Goal: Task Accomplishment & Management: Complete application form

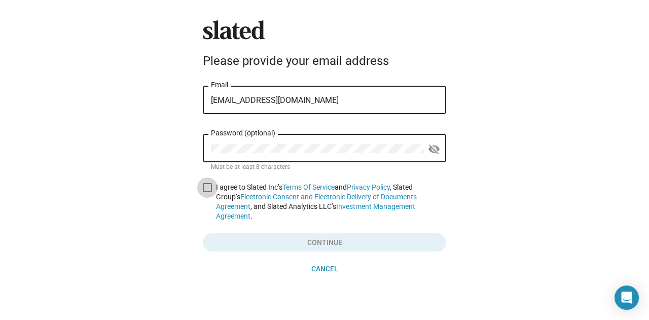
click at [204, 187] on span at bounding box center [207, 187] width 9 height 9
click at [207, 192] on input "I agree to Slated Inc’s Terms Of Service and Privacy Policy , Slated Group’s El…" at bounding box center [207, 192] width 1 height 1
checkbox input "true"
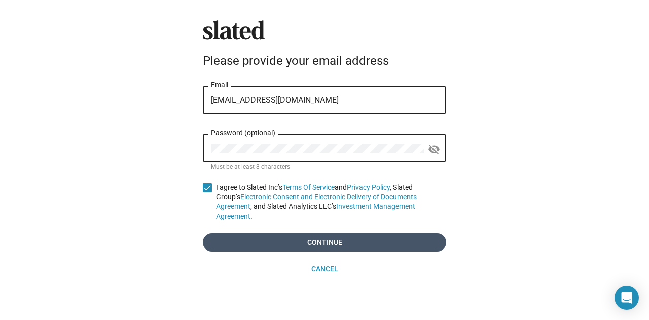
click at [312, 233] on span "Continue" at bounding box center [324, 242] width 227 height 18
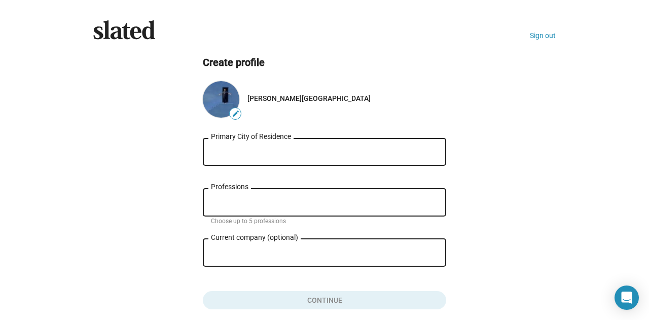
click at [315, 151] on input "Primary City of Residence" at bounding box center [324, 152] width 227 height 9
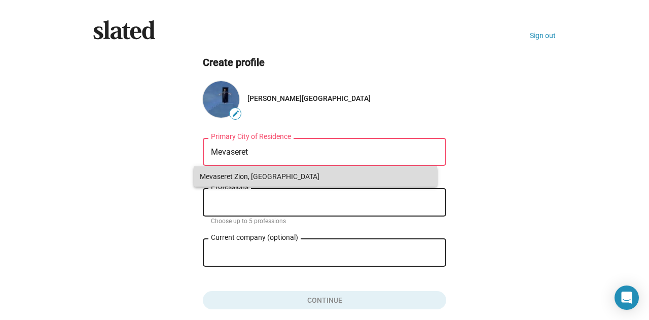
click at [254, 179] on span "Mevaseret Zion, Israel" at bounding box center [315, 176] width 231 height 20
type input "Mevaseret Zion, Israel"
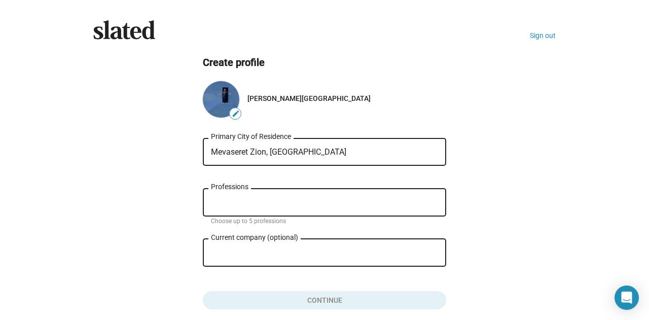
click at [245, 198] on div "Professions" at bounding box center [324, 202] width 227 height 30
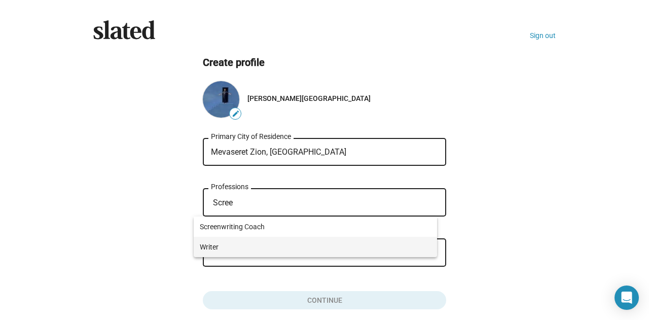
type input "Scree"
click at [217, 249] on span "Writer" at bounding box center [315, 247] width 231 height 20
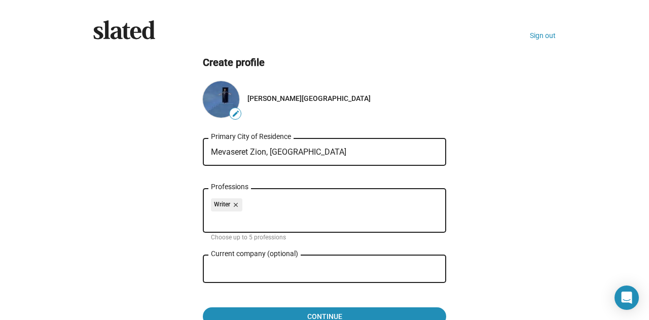
click at [455, 233] on ng-component "Create profile edit Eran Barak-Medina Mevaseret Zion, Israel Primary City of Re…" at bounding box center [324, 191] width 463 height 270
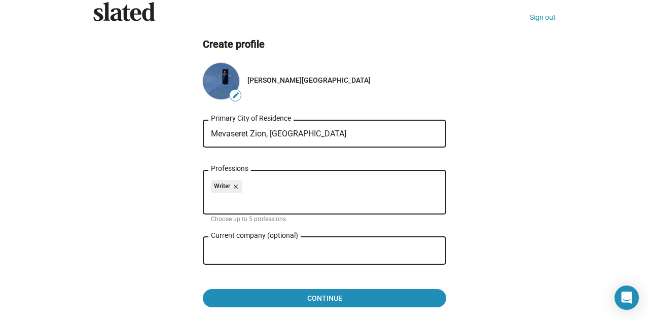
scroll to position [20, 0]
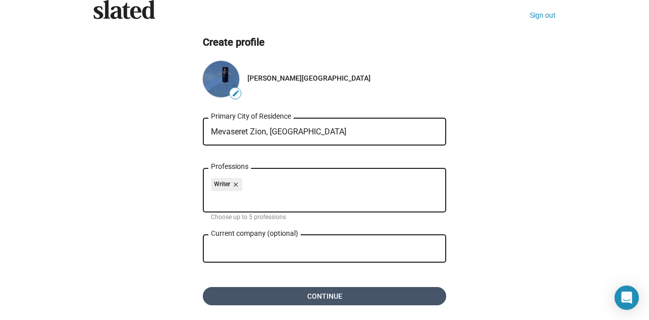
click at [319, 296] on span "Continue" at bounding box center [324, 296] width 227 height 18
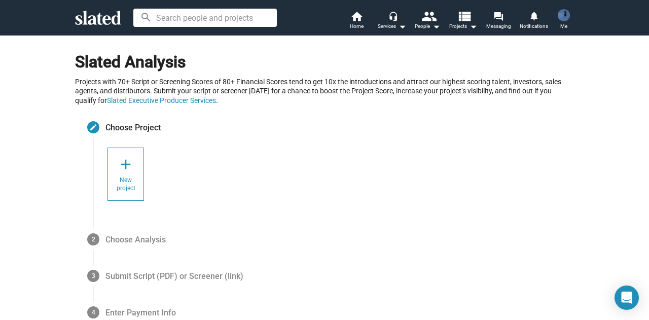
click at [114, 174] on div "add New project" at bounding box center [126, 174] width 37 height 53
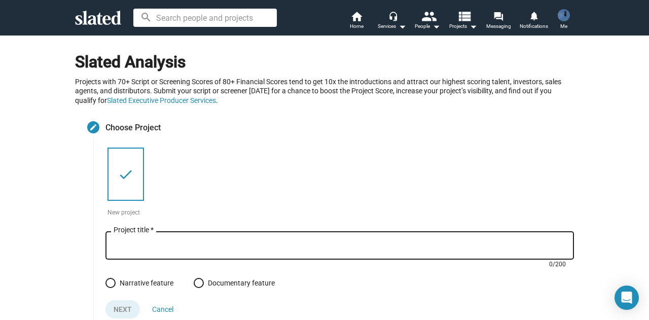
click at [154, 243] on input "Project title *" at bounding box center [340, 245] width 452 height 9
type input "The Last Just Human President"
click at [248, 272] on form "The Last Just Human President Project title * 29/200 Narrative feature Document…" at bounding box center [339, 267] width 469 height 101
click at [119, 178] on mat-icon "done" at bounding box center [126, 174] width 16 height 16
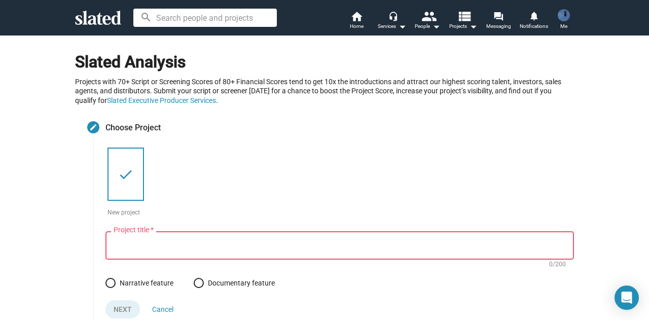
click at [145, 240] on div "Project title *" at bounding box center [340, 244] width 452 height 30
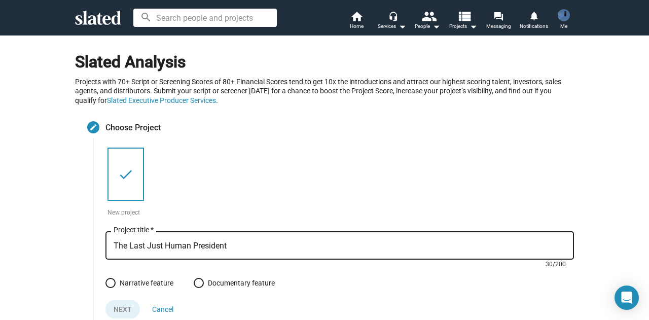
type input "The Last Just Human President"
click at [105, 281] on span at bounding box center [110, 283] width 10 height 10
click at [105, 281] on input "Narrative feature" at bounding box center [110, 283] width 10 height 10
radio input "true"
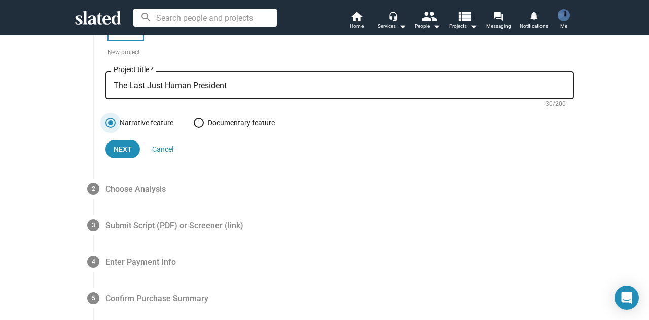
scroll to position [142, 0]
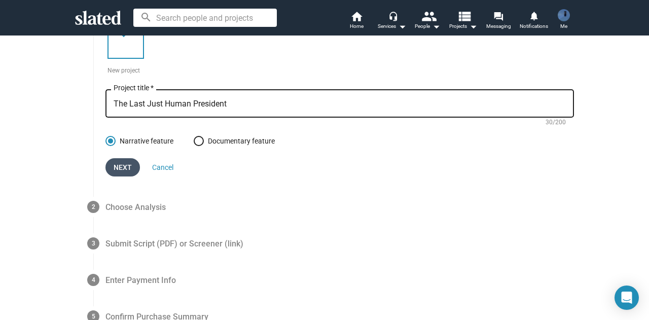
click at [118, 168] on span "Next" at bounding box center [123, 167] width 18 height 18
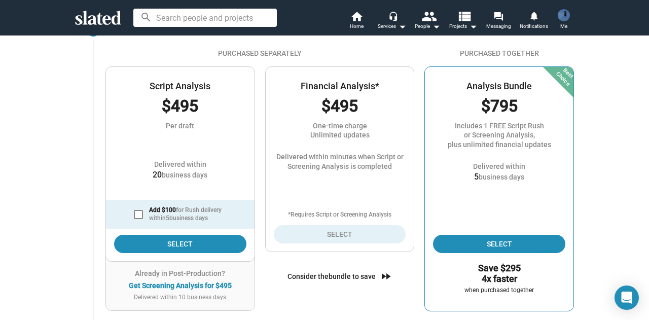
scroll to position [136, 0]
